Goal: Task Accomplishment & Management: Use online tool/utility

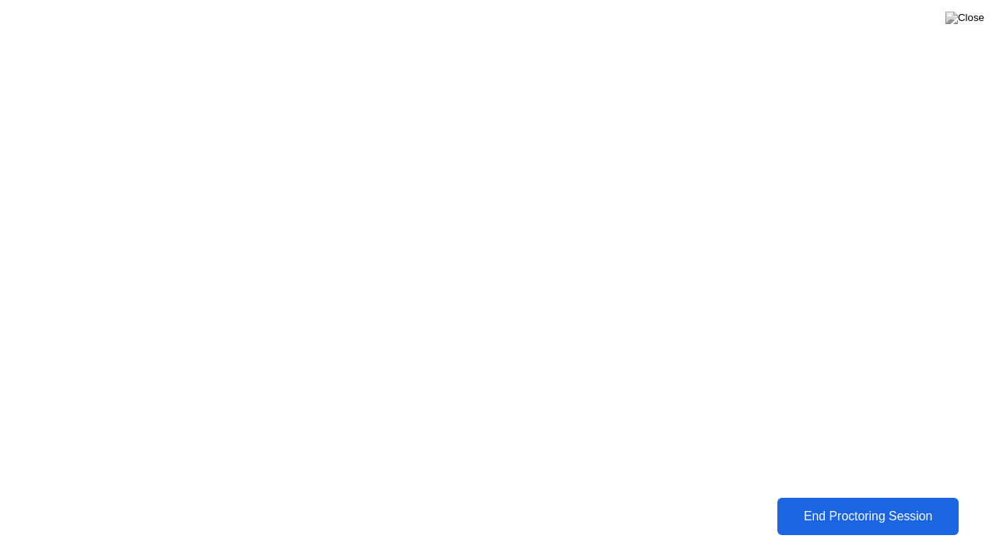
click at [838, 516] on div "End Proctoring Session" at bounding box center [867, 516] width 173 height 14
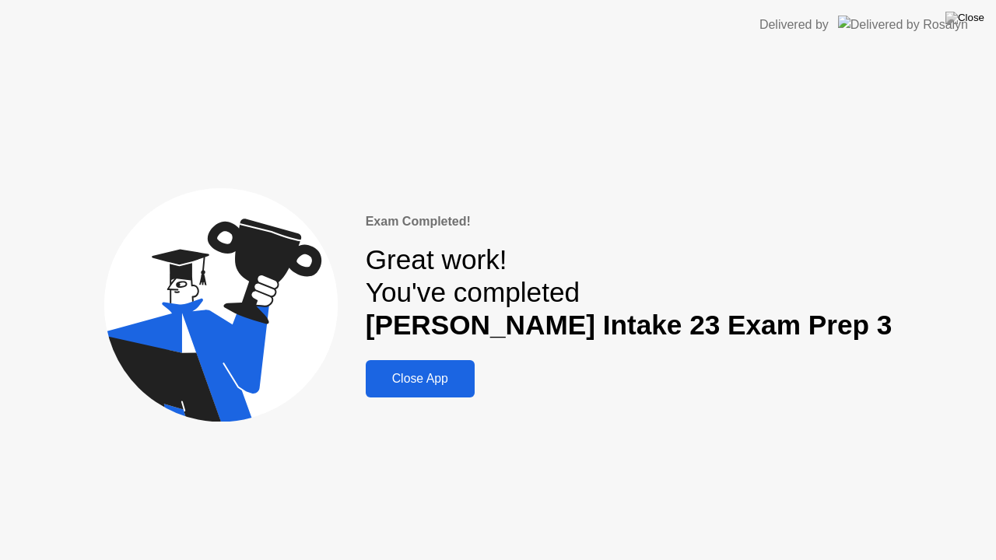
click at [467, 386] on div "Close App" at bounding box center [420, 379] width 100 height 14
